Goal: Task Accomplishment & Management: Manage account settings

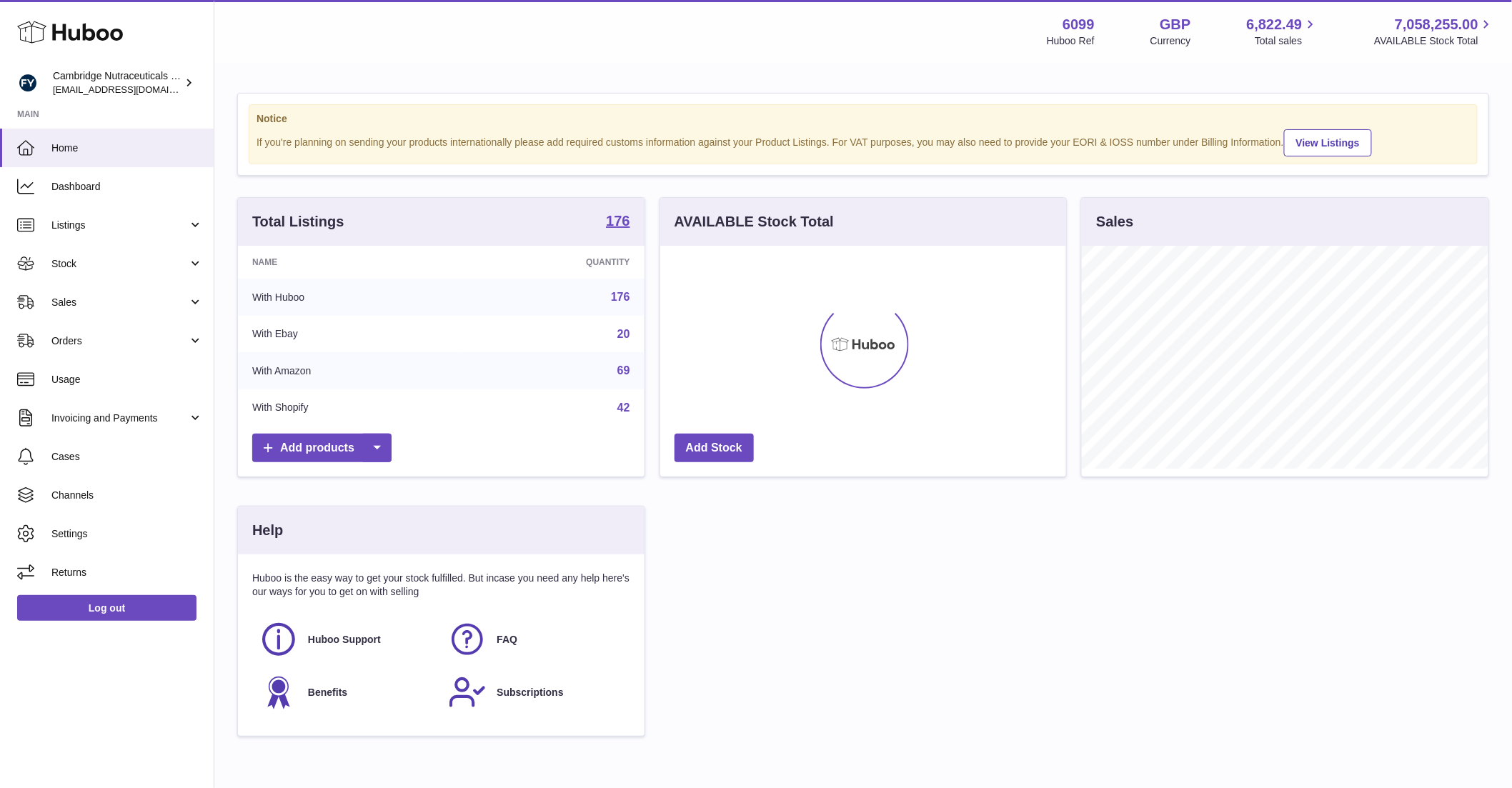
scroll to position [223, 406]
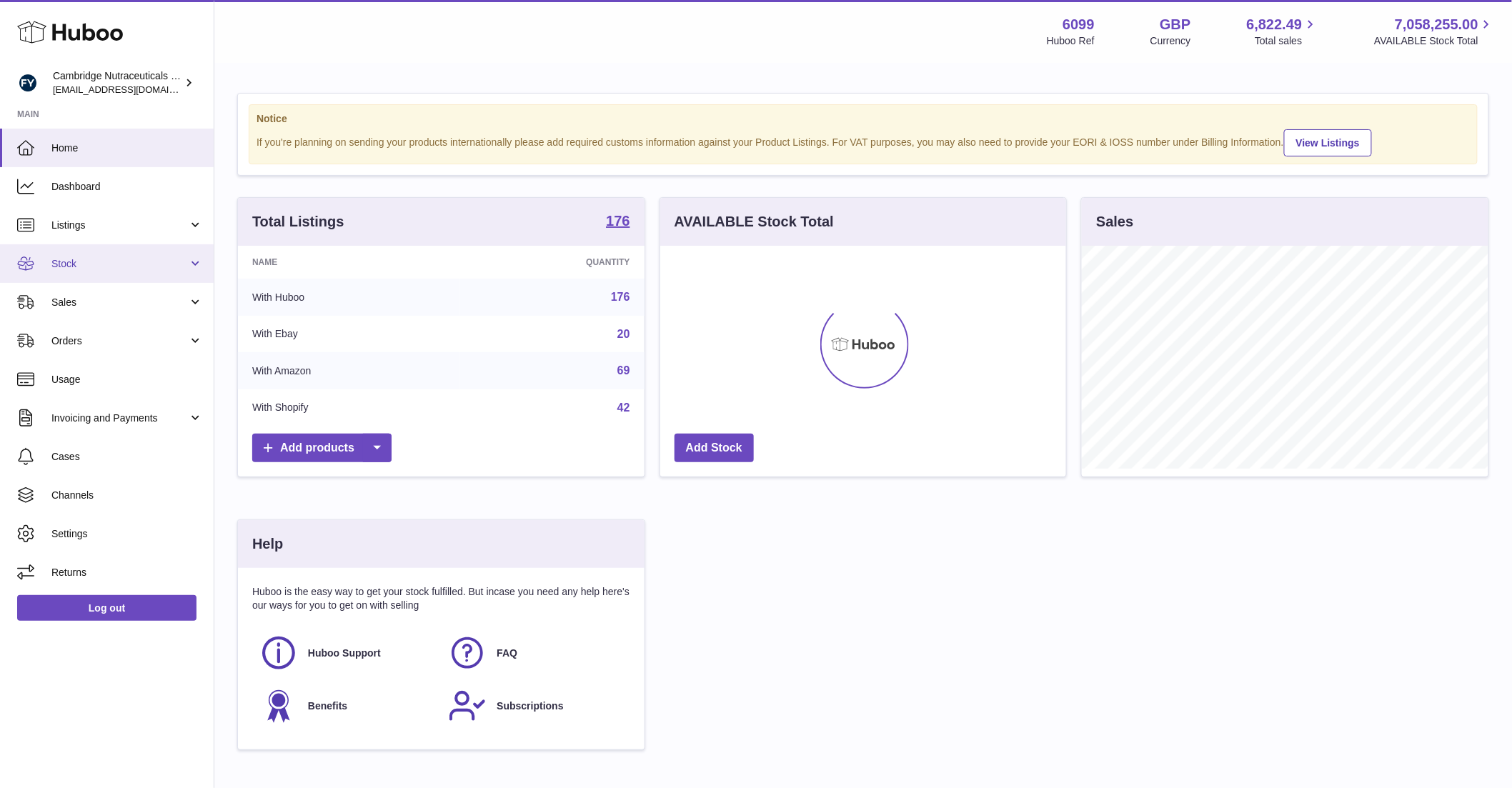
click at [82, 264] on span "Stock" at bounding box center [119, 264] width 137 height 14
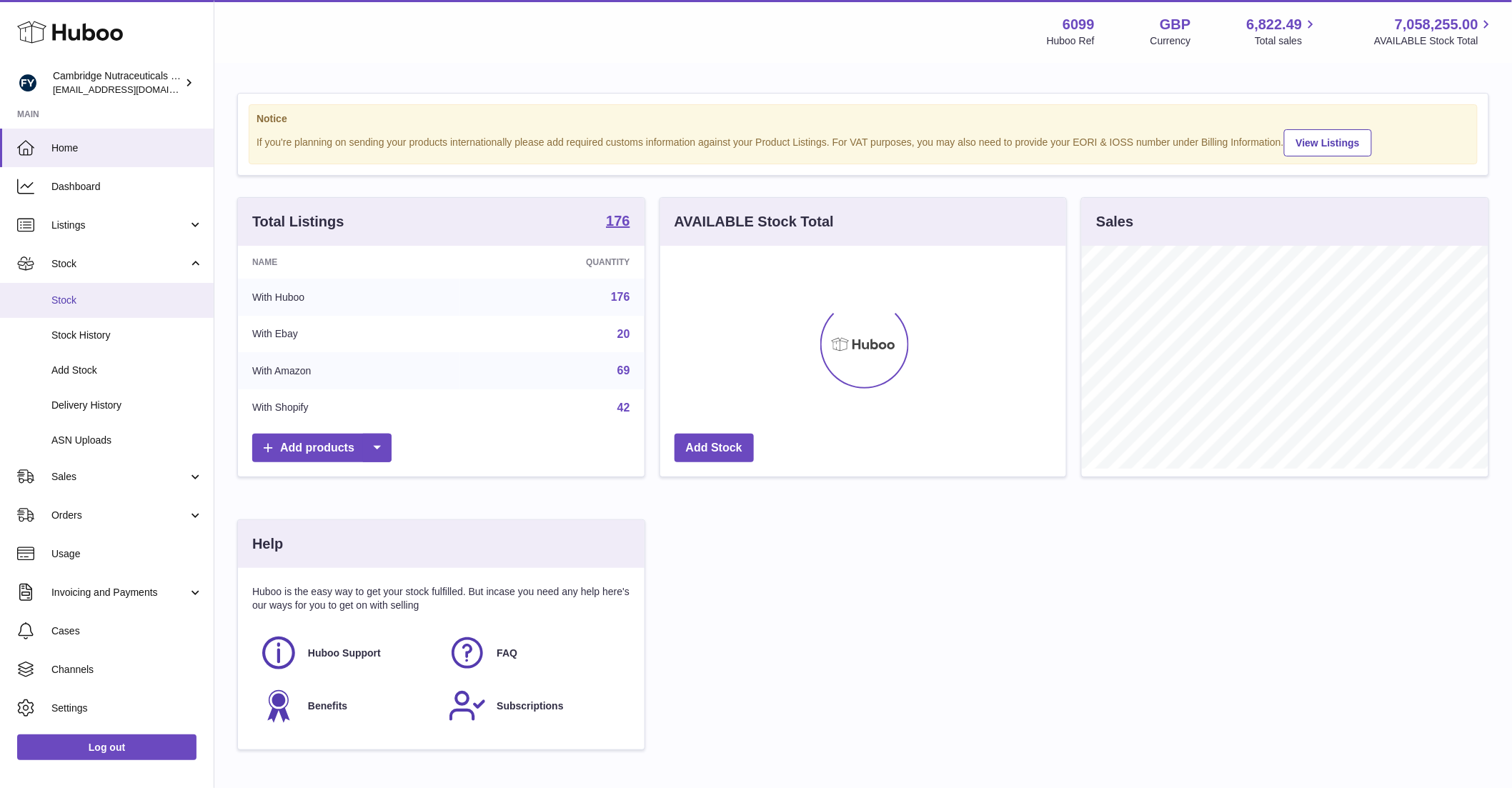
click at [88, 306] on span "Stock" at bounding box center [127, 300] width 152 height 14
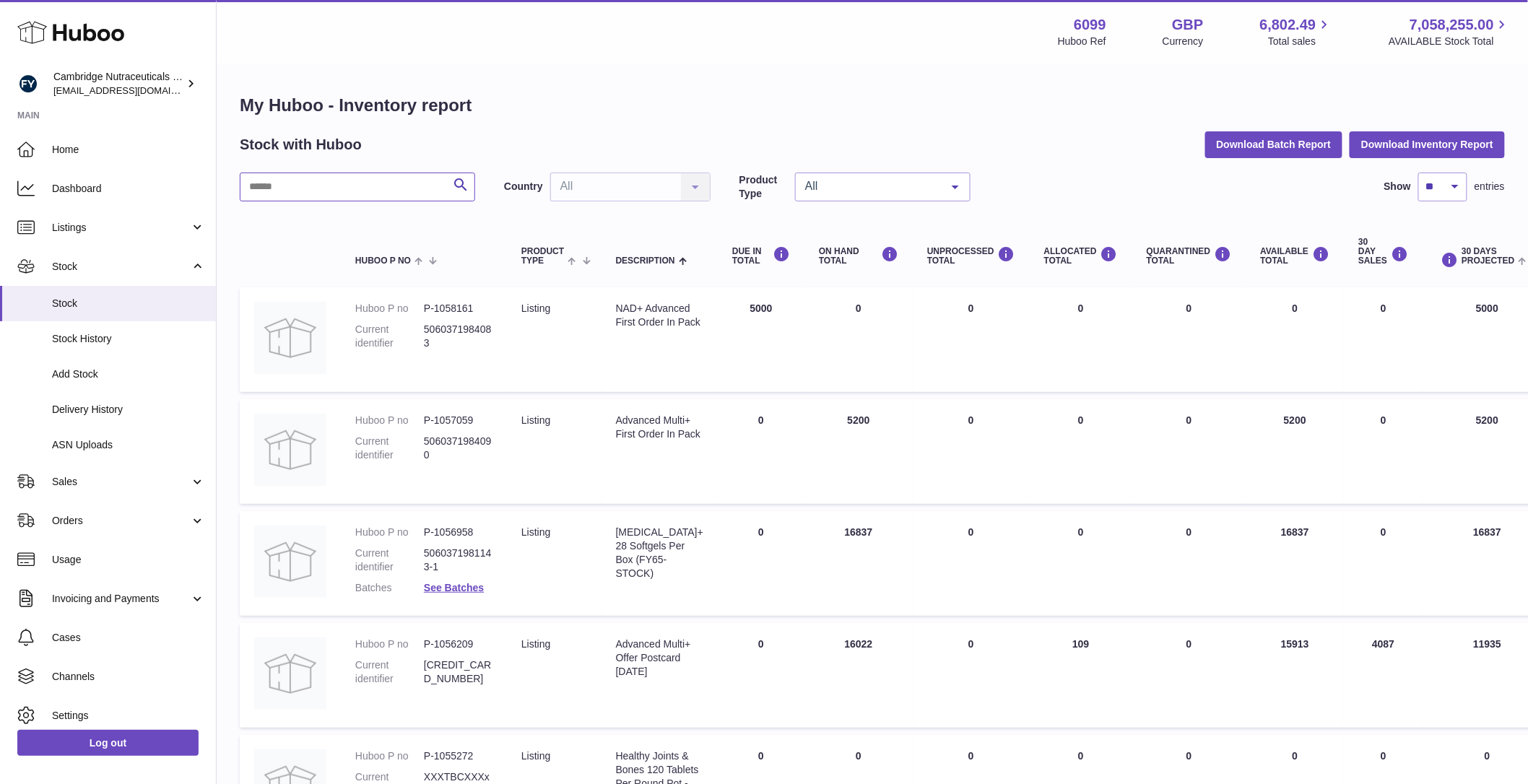
click at [354, 189] on input "text" at bounding box center [358, 186] width 235 height 29
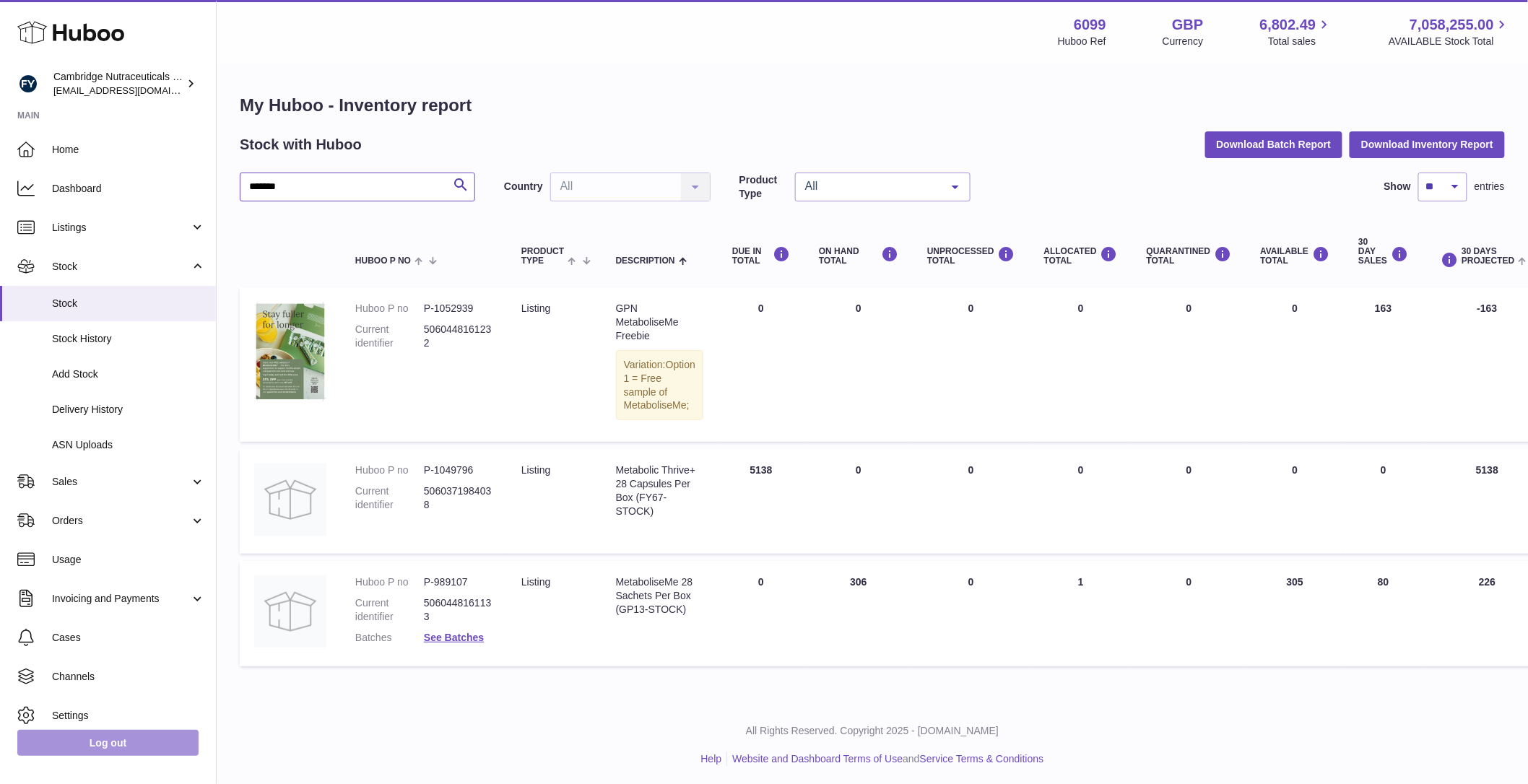
type input "*******"
click at [129, 749] on link "Log out" at bounding box center [107, 744] width 182 height 26
